Goal: Task Accomplishment & Management: Manage account settings

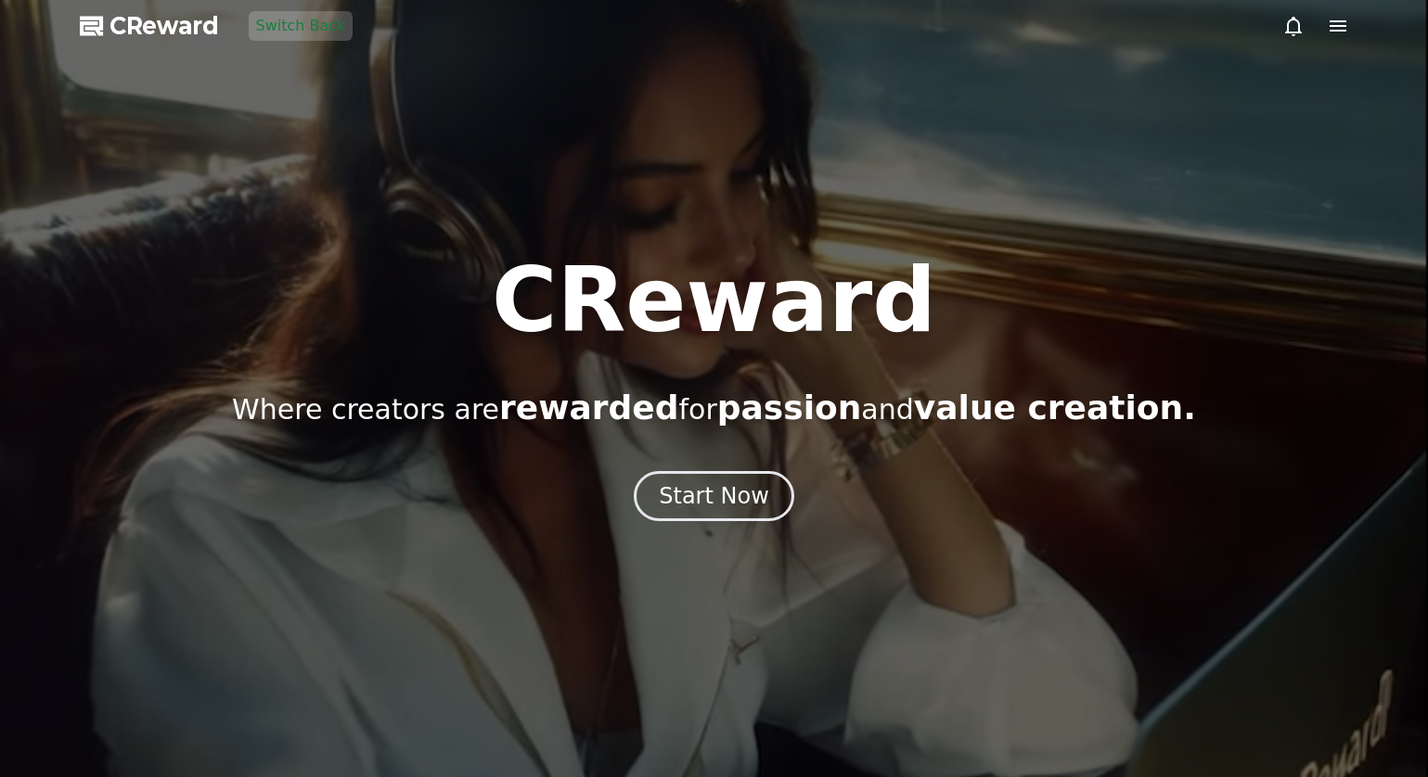
click at [692, 443] on div "CReward Where creators are rewarded for passion and value creation. Start Now" at bounding box center [714, 388] width 1428 height 265
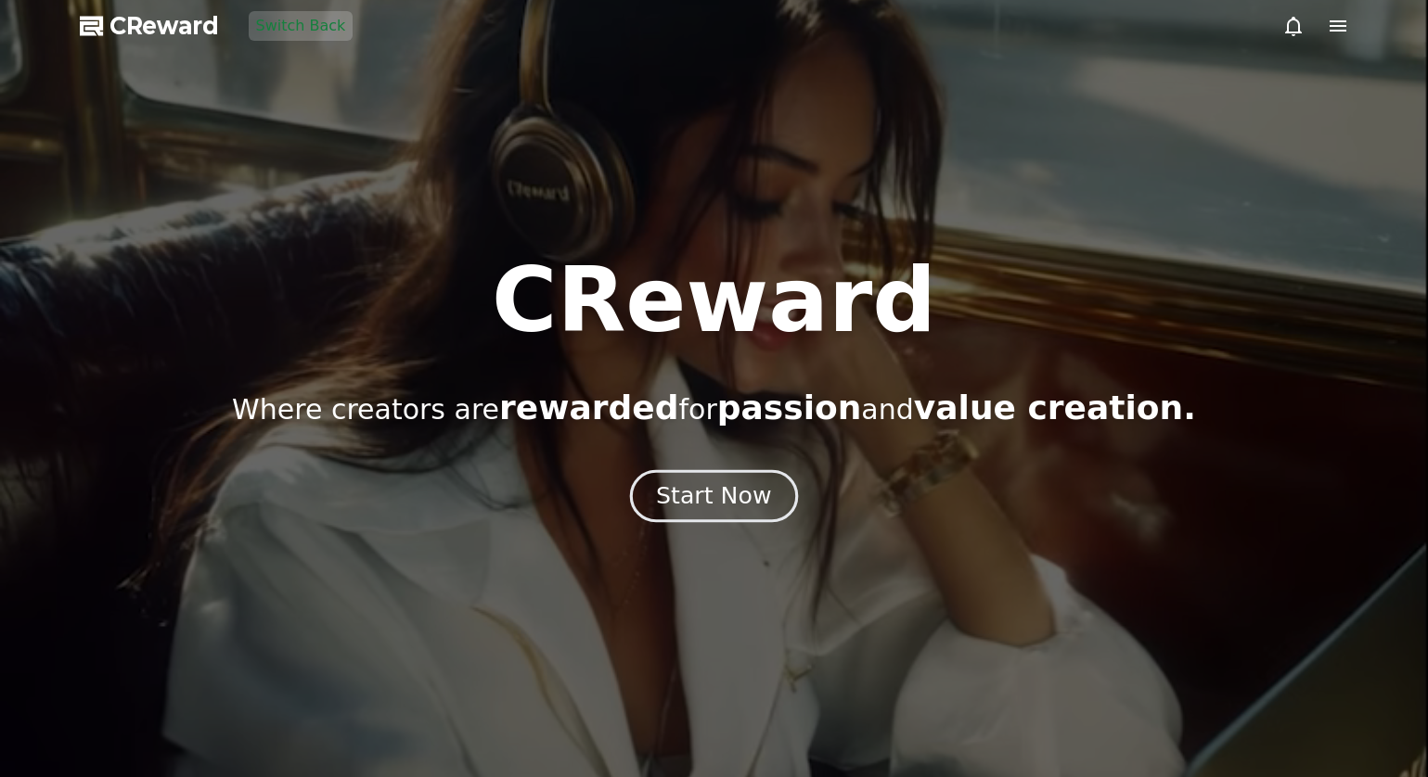
click at [700, 483] on div "Start Now" at bounding box center [713, 497] width 115 height 32
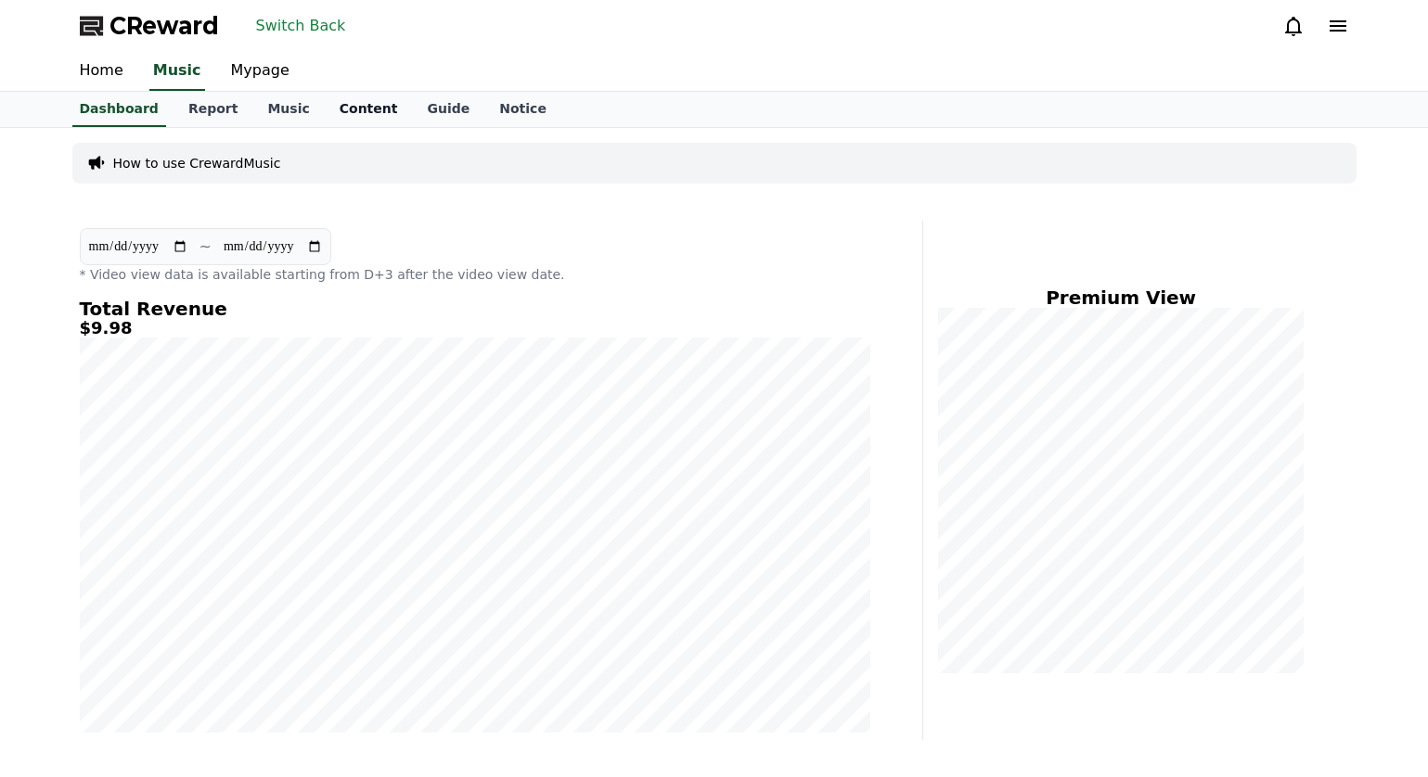
click at [346, 101] on link "Content" at bounding box center [369, 109] width 88 height 35
click at [251, 72] on link "Mypage" at bounding box center [260, 71] width 88 height 39
select select "**********"
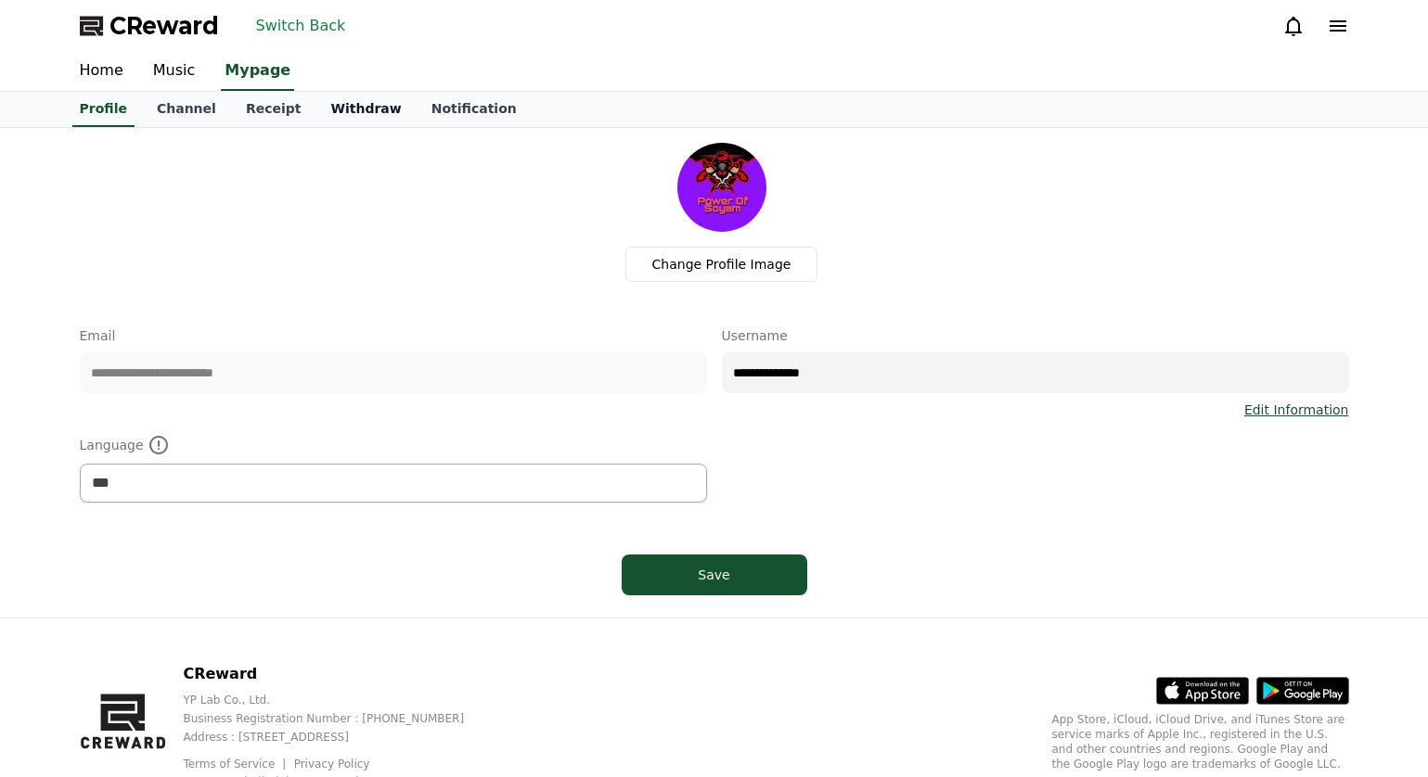
click at [315, 113] on link "Withdraw" at bounding box center [365, 109] width 100 height 35
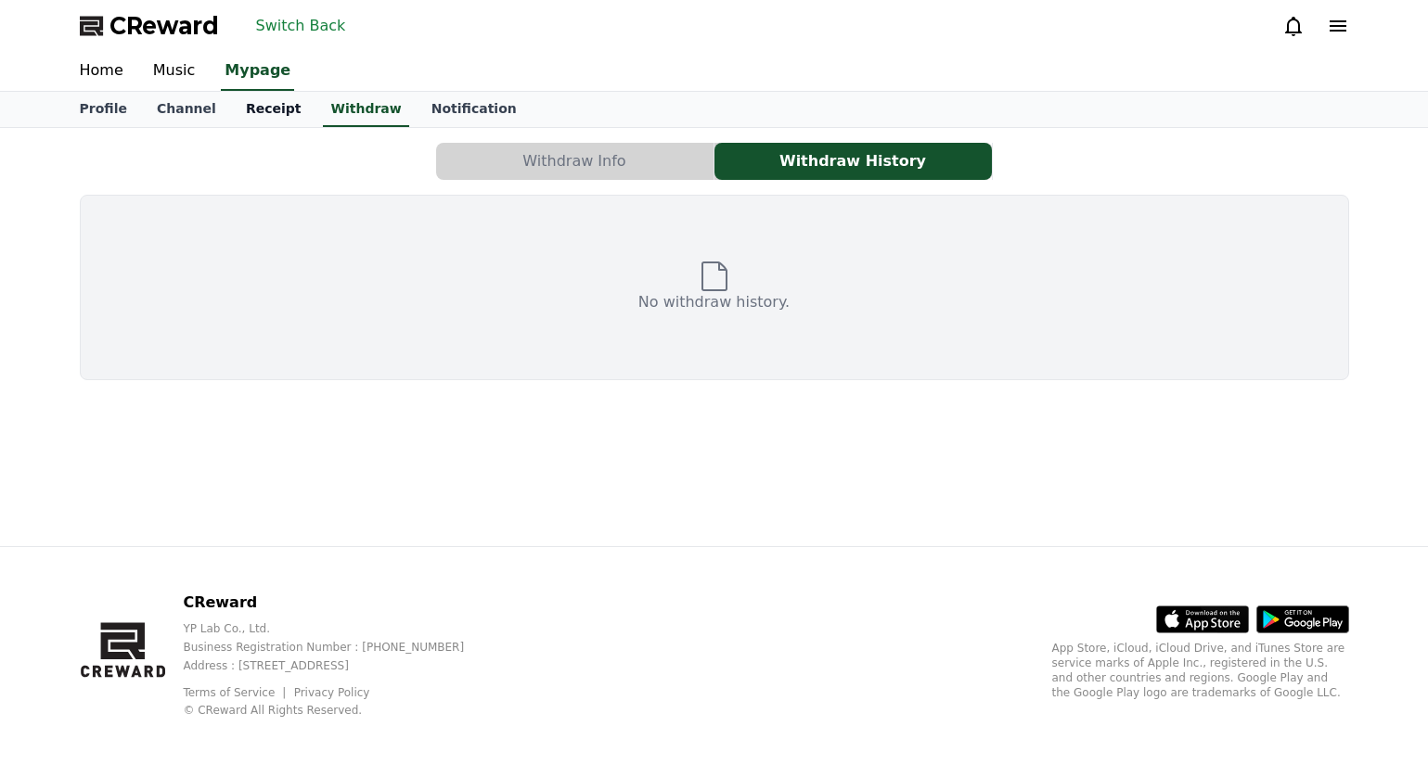
click at [263, 108] on link "Receipt" at bounding box center [273, 109] width 85 height 35
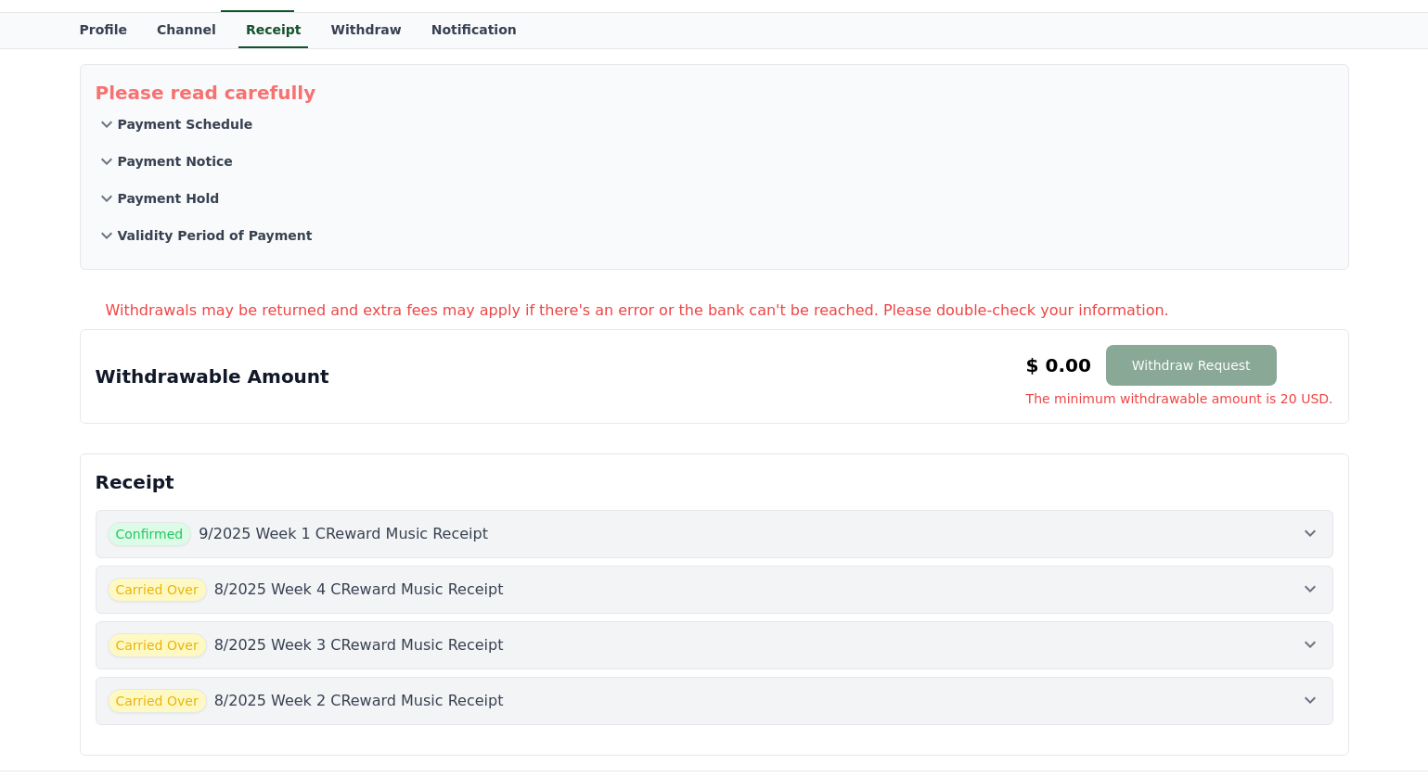
scroll to position [186, 0]
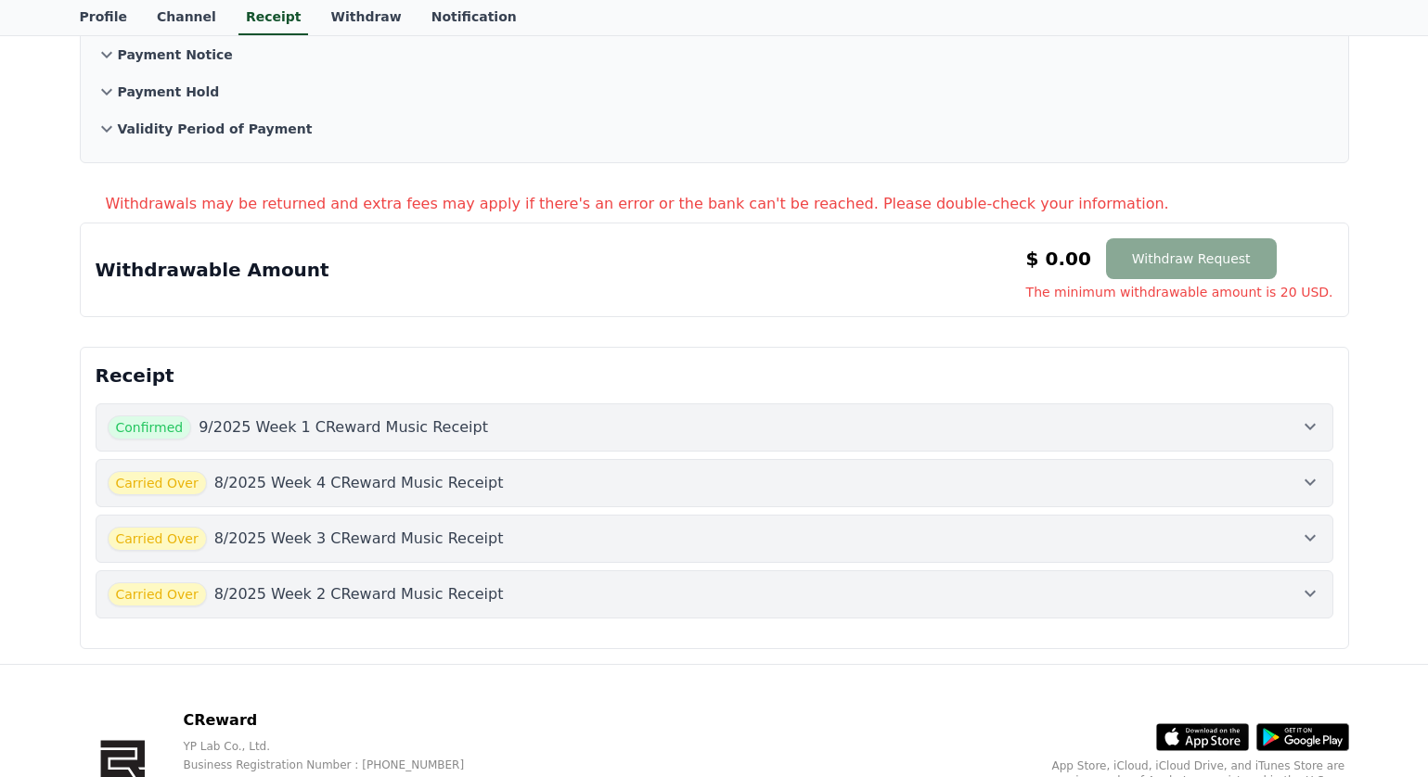
drag, startPoint x: 960, startPoint y: 292, endPoint x: 992, endPoint y: 300, distance: 32.4
click at [962, 295] on div "Withdrawable Amount $ 0.00 Withdraw Request The minimum withdrawable amount is …" at bounding box center [715, 269] width 1238 height 63
click at [987, 300] on div "Withdrawable Amount $ 0.00 Withdraw Request The minimum withdrawable amount is …" at bounding box center [715, 269] width 1238 height 63
click at [1033, 285] on div "Withdrawable Amount $ 0.00 Withdraw Request The minimum withdrawable amount is …" at bounding box center [715, 269] width 1238 height 63
drag, startPoint x: 1047, startPoint y: 260, endPoint x: 1087, endPoint y: 267, distance: 40.6
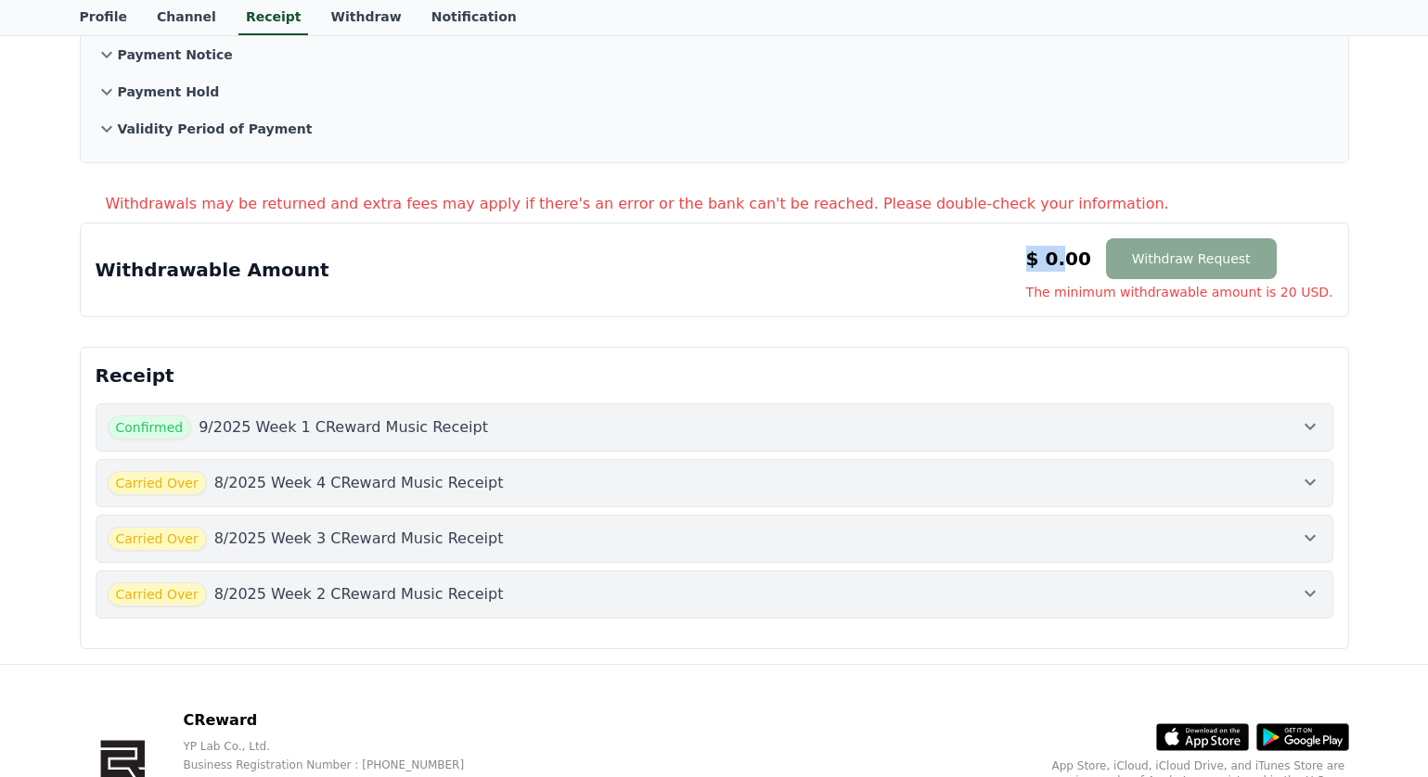
click at [1087, 267] on div "Withdrawable Amount $ 0.00 Withdraw Request The minimum withdrawable amount is …" at bounding box center [715, 269] width 1238 height 63
click at [1061, 316] on div "Withdrawable Amount $ 0.00 Withdraw Request The minimum withdrawable amount is …" at bounding box center [714, 270] width 1269 height 95
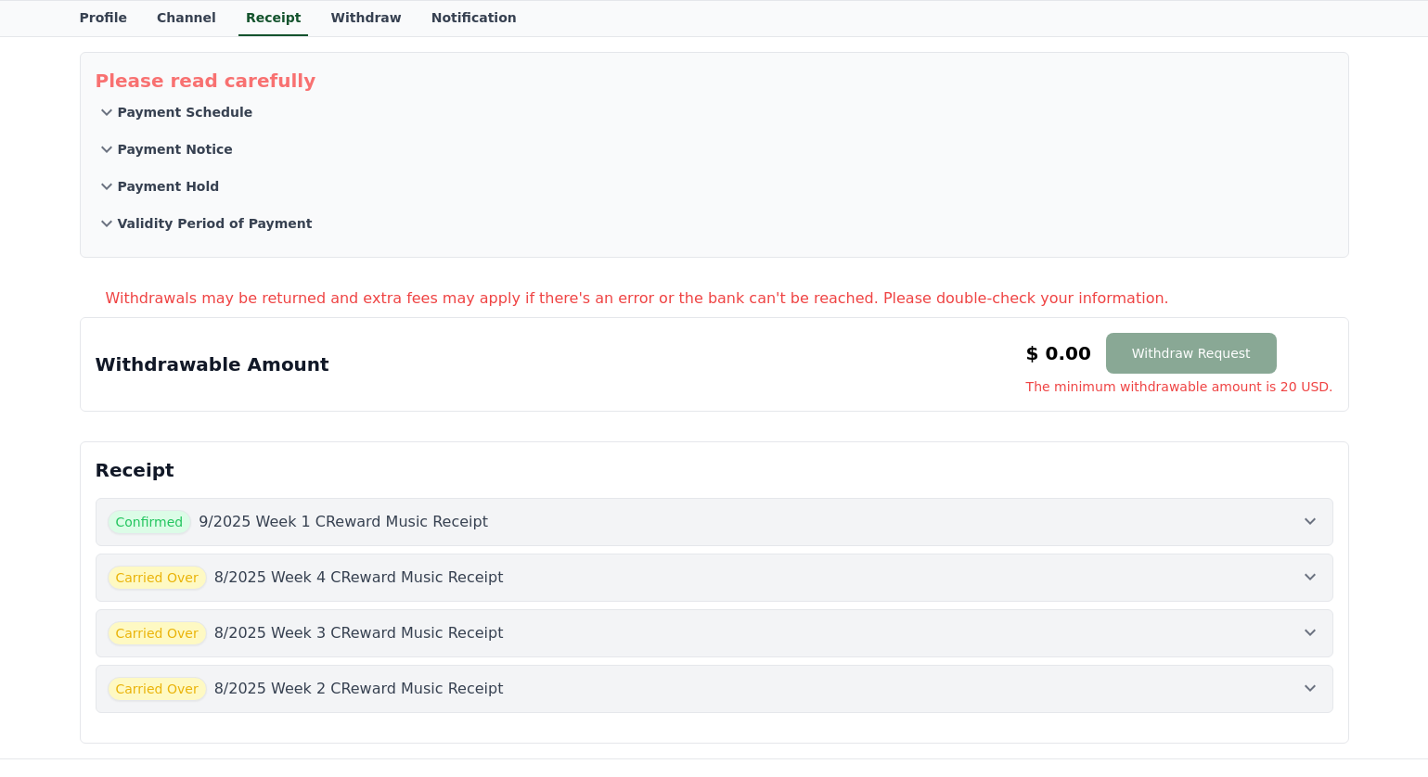
scroll to position [0, 0]
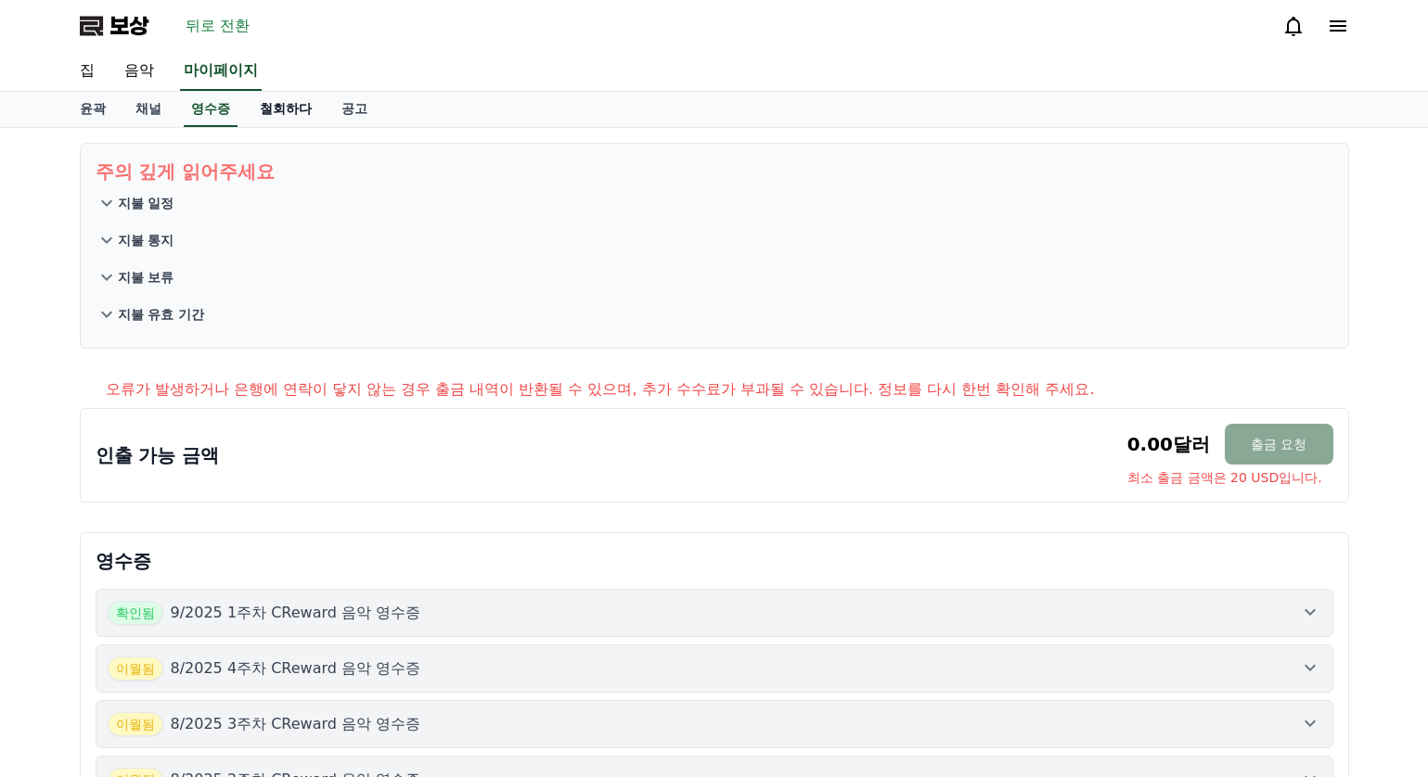
click at [269, 107] on font "철회하다" at bounding box center [286, 108] width 52 height 15
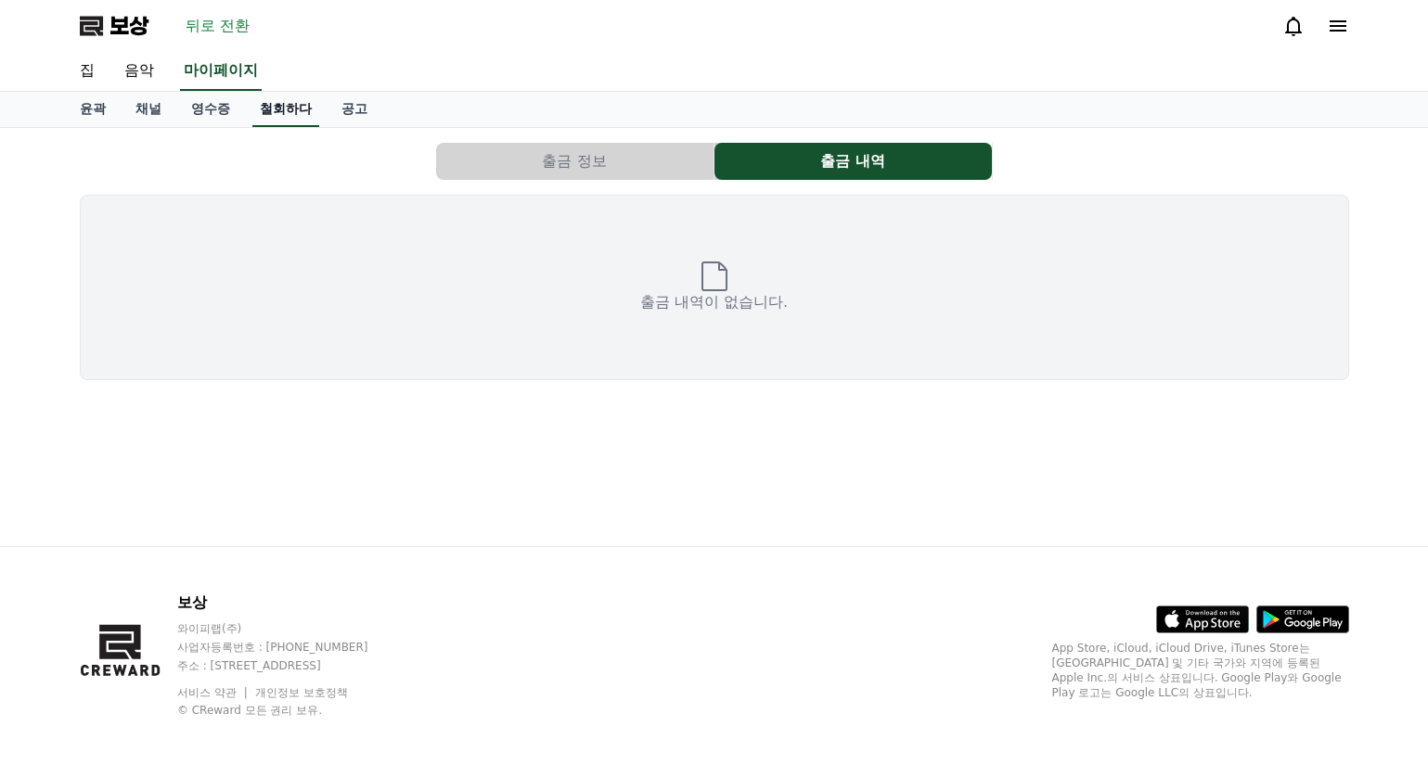
drag, startPoint x: 226, startPoint y: 112, endPoint x: 246, endPoint y: 111, distance: 19.5
click at [226, 112] on font "영수증" at bounding box center [210, 108] width 39 height 15
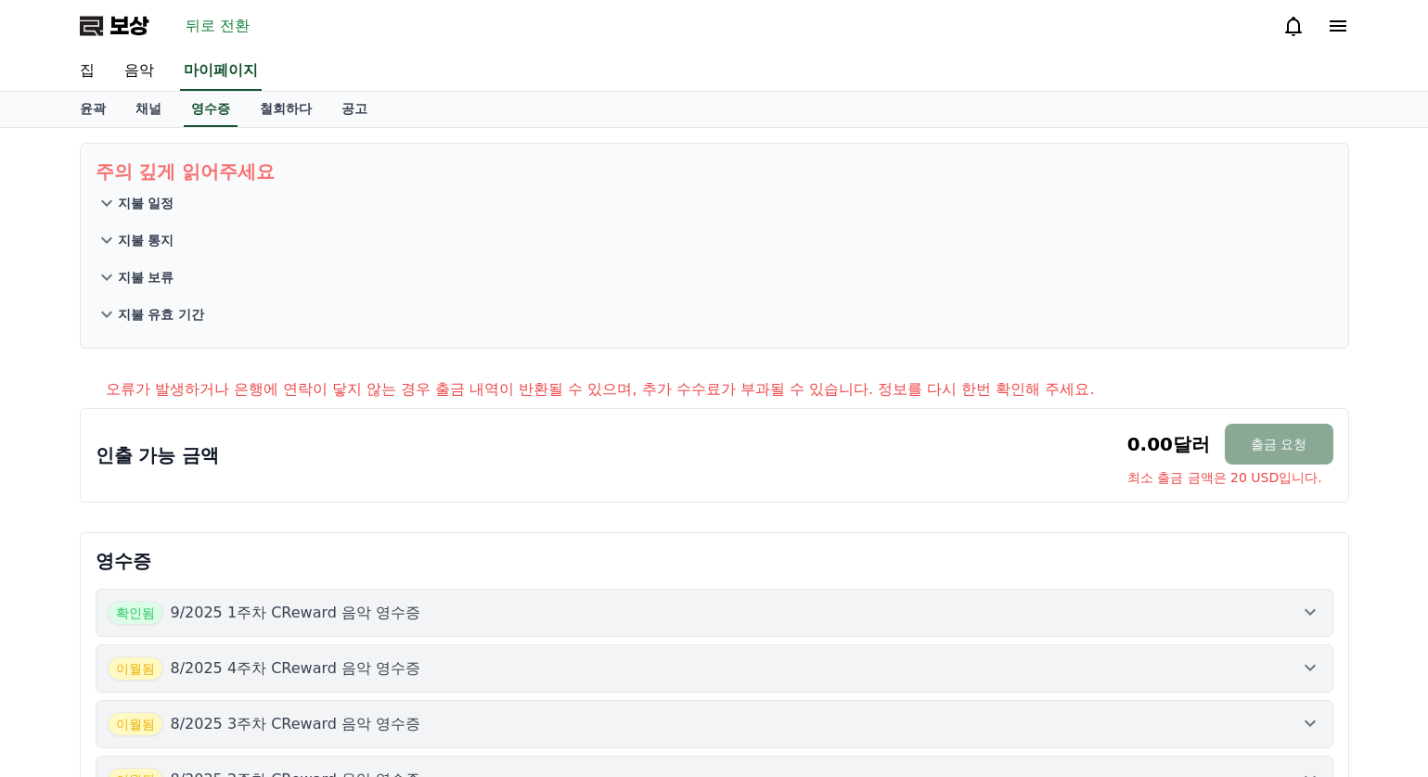
click at [219, 26] on font "뒤로 전환" at bounding box center [218, 26] width 64 height 18
